Goal: Task Accomplishment & Management: Complete application form

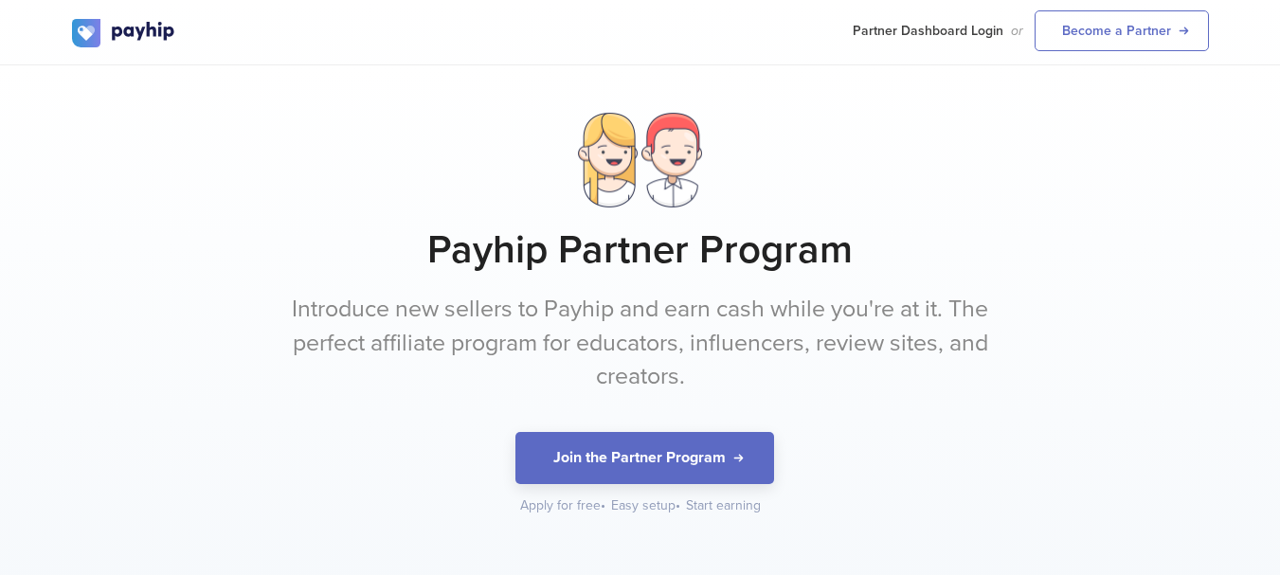
click at [865, 380] on p "Introduce new sellers to Payhip and earn cash while you're at it. The perfect a…" at bounding box center [640, 343] width 711 height 101
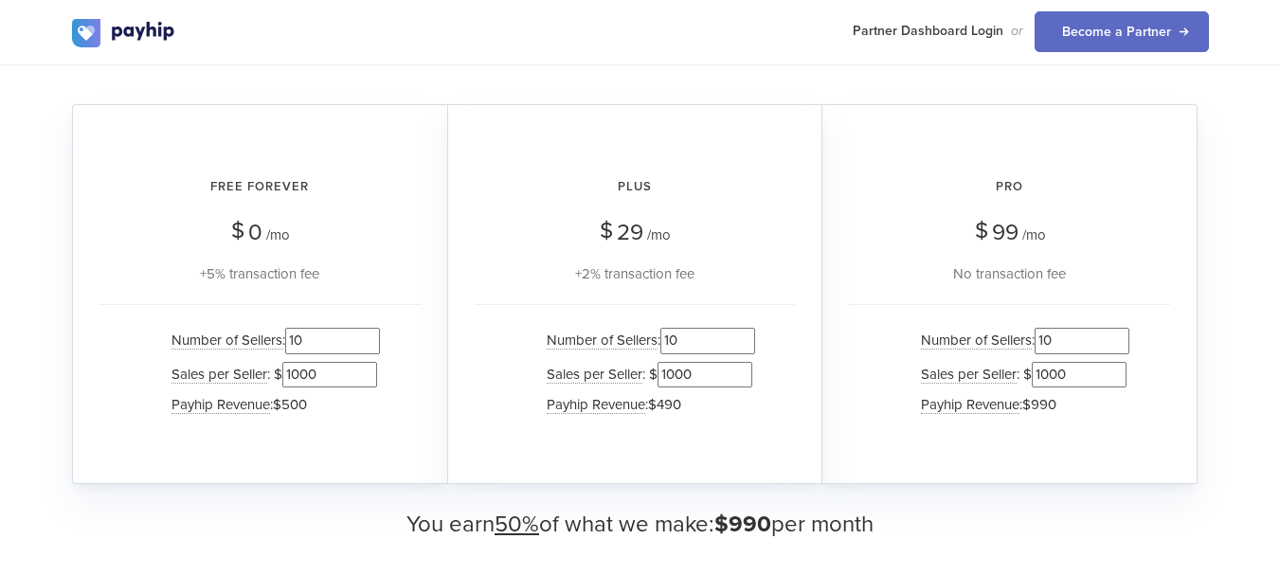
scroll to position [1857, 0]
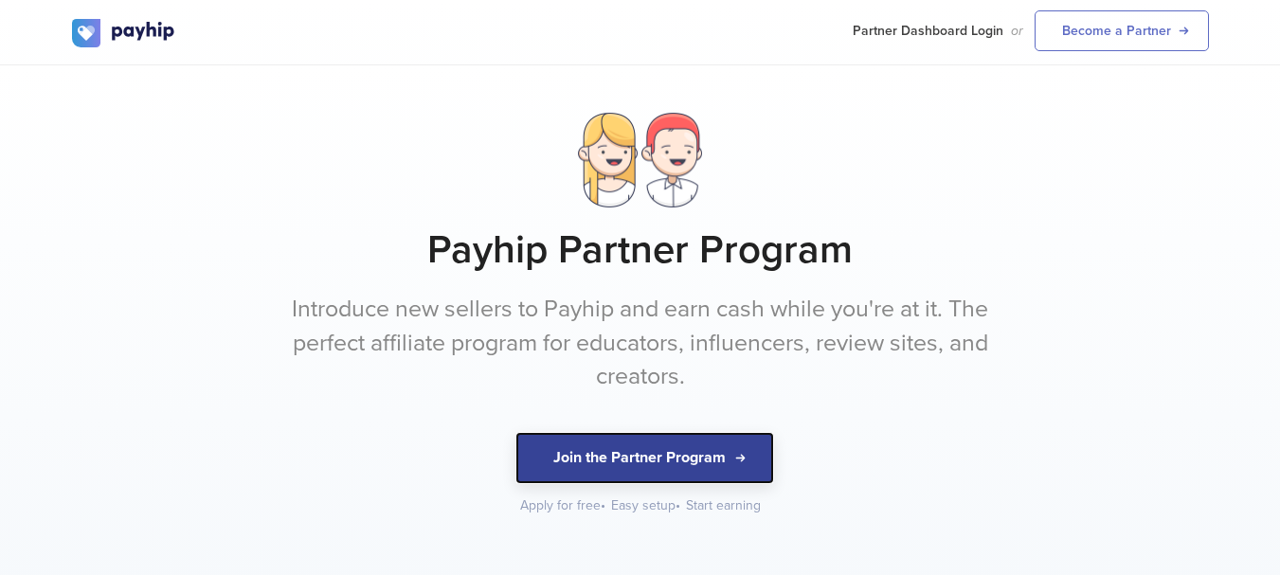
click at [613, 453] on button "Join the Partner Program" at bounding box center [645, 458] width 259 height 52
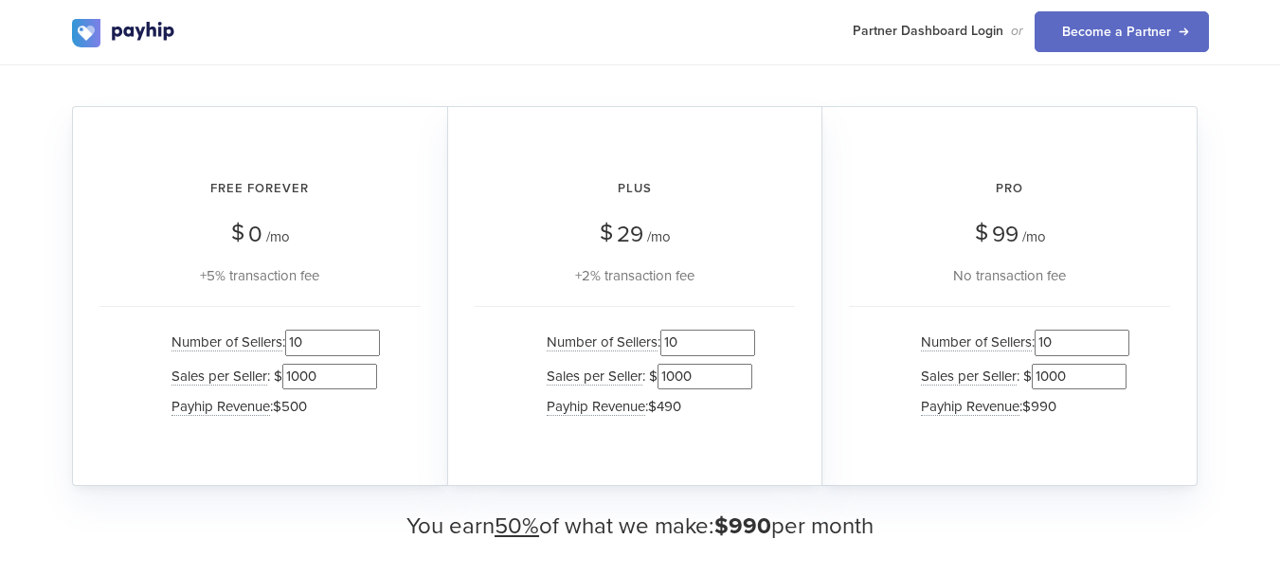
scroll to position [1857, 0]
click at [1124, 24] on link "Become a Partner" at bounding box center [1122, 31] width 174 height 41
